Goal: Check status

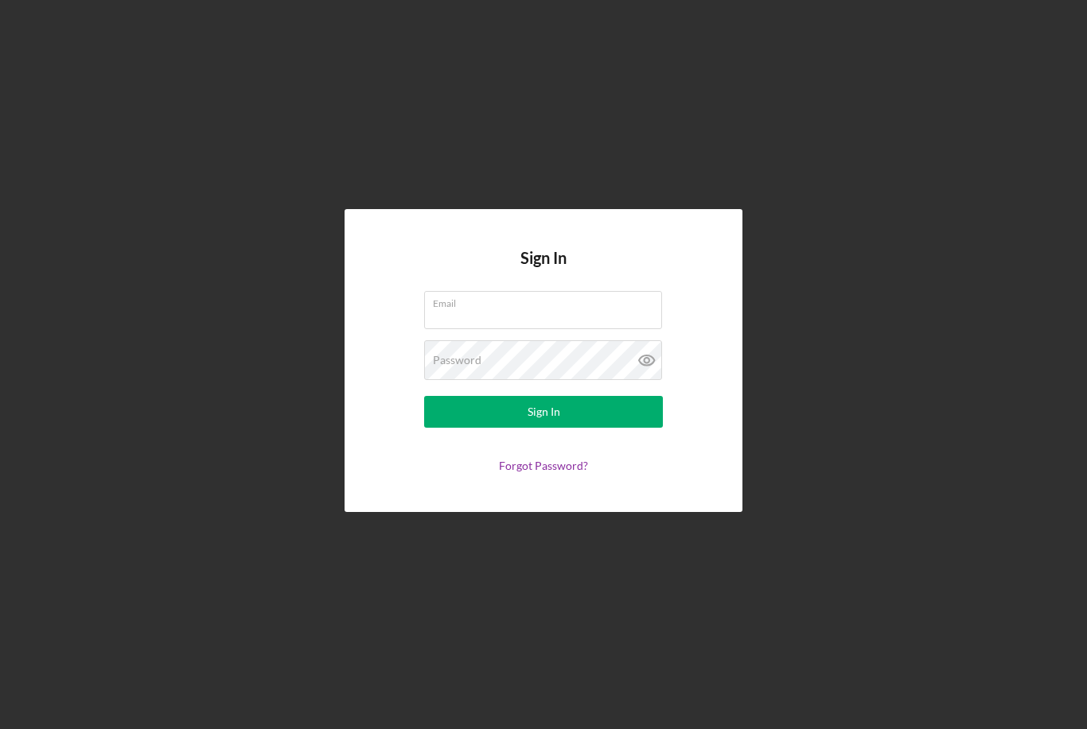
click at [546, 329] on input "Email" at bounding box center [543, 310] width 238 height 38
type input "[EMAIL_ADDRESS][DOMAIN_NAME]"
click at [543, 428] on button "Sign In" at bounding box center [543, 412] width 239 height 32
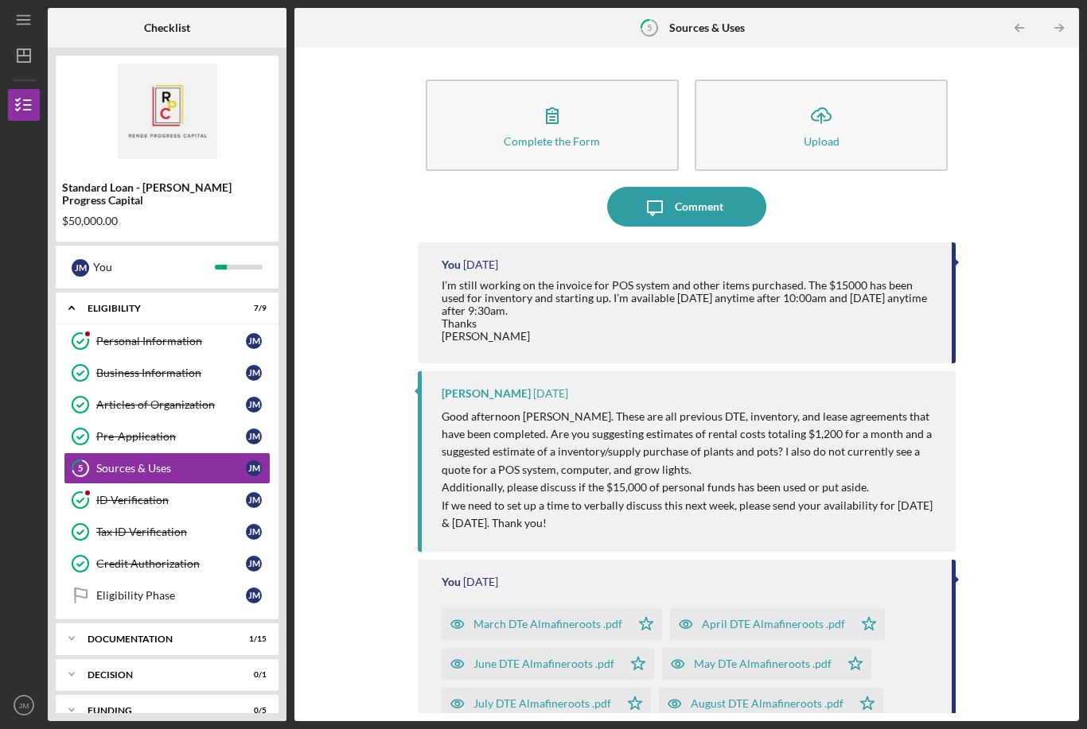
click at [561, 95] on icon "button" at bounding box center [552, 115] width 40 height 40
